Goal: Check status: Check status

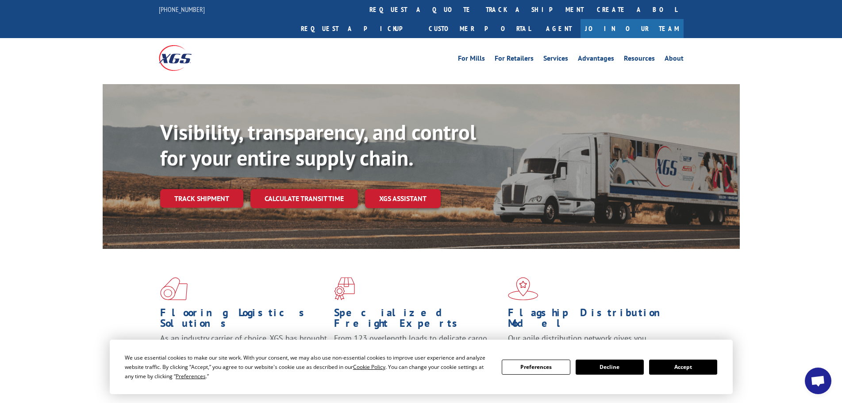
click at [684, 370] on button "Accept" at bounding box center [683, 366] width 68 height 15
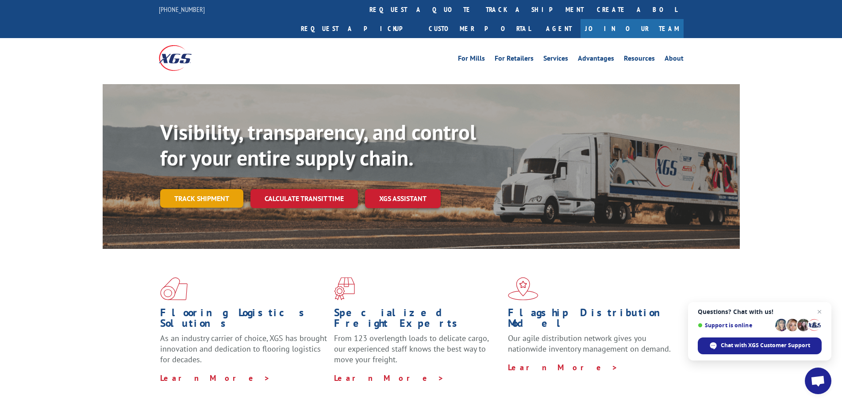
click at [202, 189] on link "Track shipment" at bounding box center [201, 198] width 83 height 19
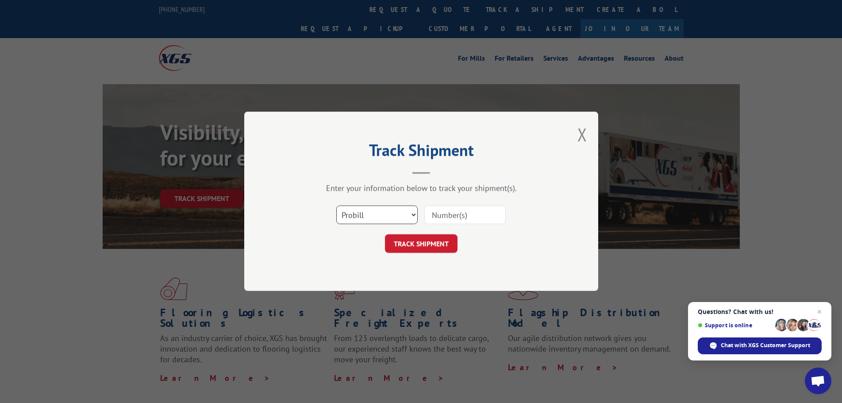
click at [404, 210] on select "Select category... Probill BOL PO" at bounding box center [376, 215] width 81 height 19
select select "po"
click at [336, 206] on select "Select category... Probill BOL PO" at bounding box center [376, 215] width 81 height 19
click at [449, 211] on input at bounding box center [464, 215] width 81 height 19
paste input "57512726"
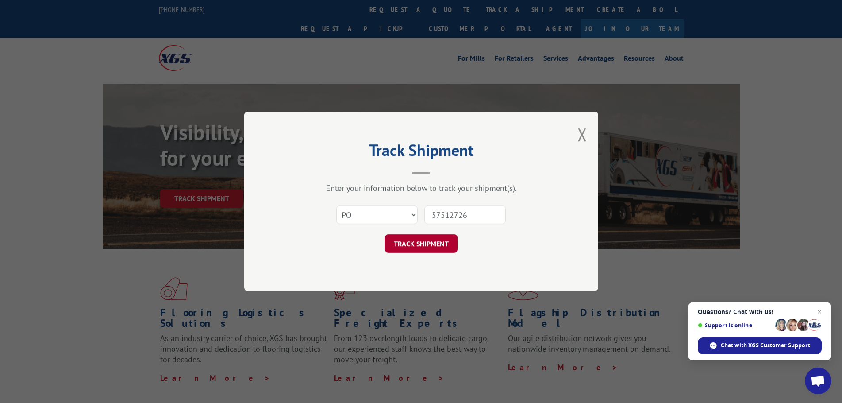
type input "57512726"
click at [423, 246] on button "TRACK SHIPMENT" at bounding box center [421, 244] width 73 height 19
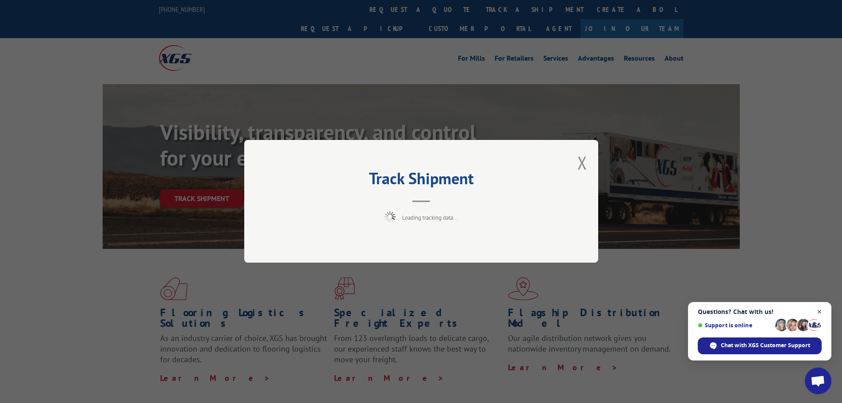
click at [820, 310] on span "Close chat" at bounding box center [819, 311] width 11 height 11
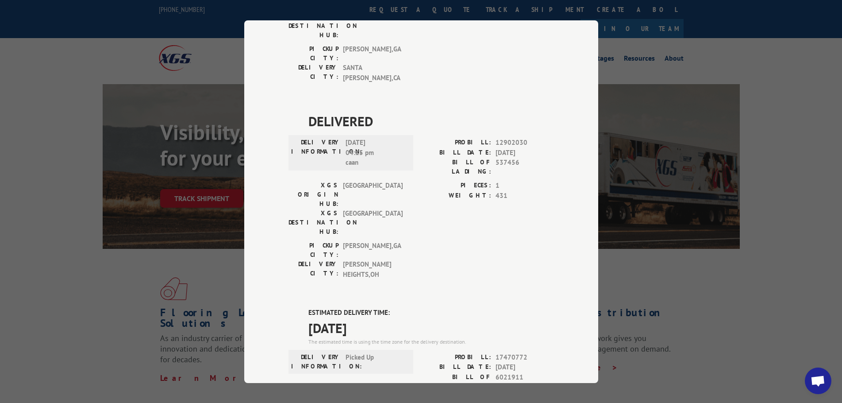
scroll to position [266, 0]
